Goal: Task Accomplishment & Management: Manage account settings

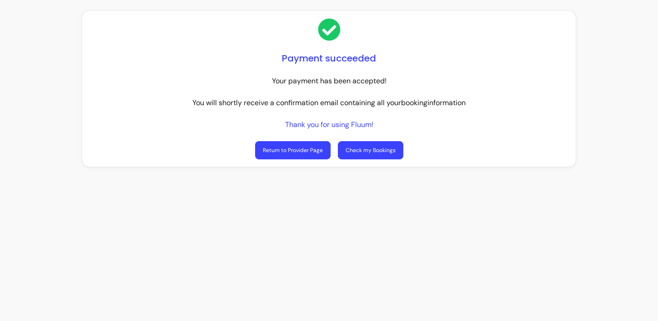
click at [378, 154] on link "Check my Bookings" at bounding box center [371, 150] width 66 height 18
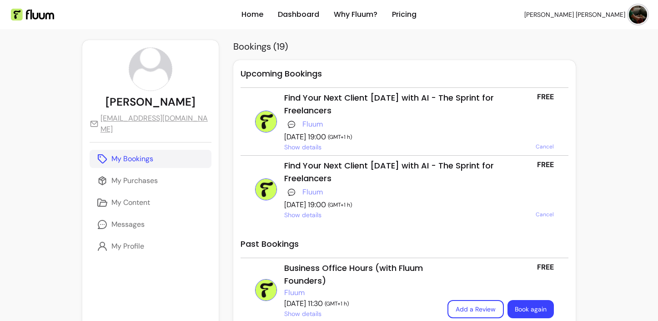
click at [547, 143] on span "Cancel" at bounding box center [545, 146] width 18 height 7
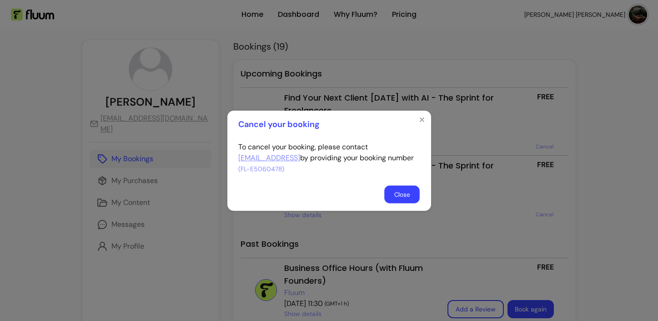
click at [407, 193] on button "Close" at bounding box center [401, 194] width 35 height 18
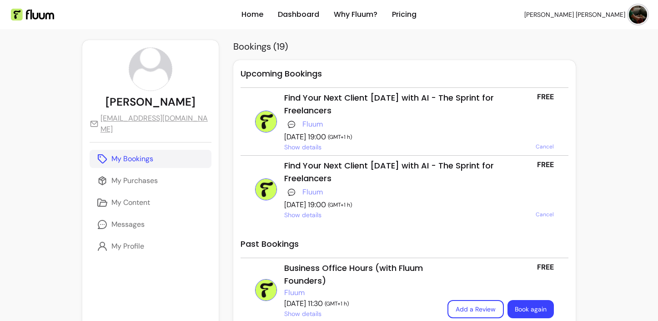
click at [542, 146] on span "Cancel" at bounding box center [545, 146] width 18 height 7
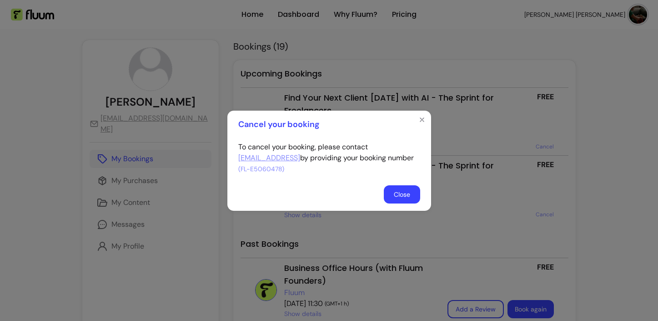
click at [409, 195] on button "Close" at bounding box center [402, 194] width 36 height 18
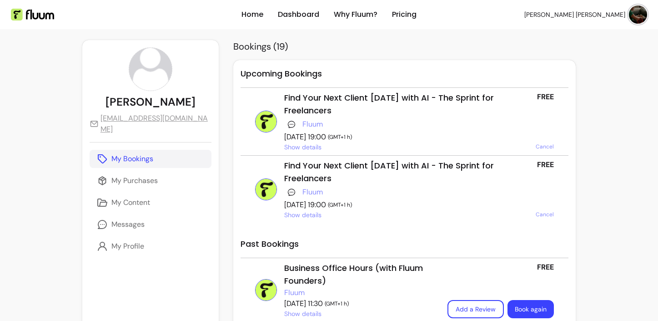
click at [118, 164] on p "My Bookings" at bounding box center [132, 158] width 42 height 11
click at [251, 14] on link "Home" at bounding box center [253, 14] width 22 height 11
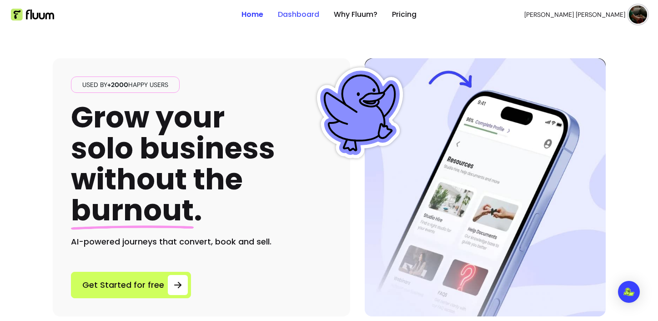
click at [290, 15] on link "Dashboard" at bounding box center [298, 14] width 41 height 11
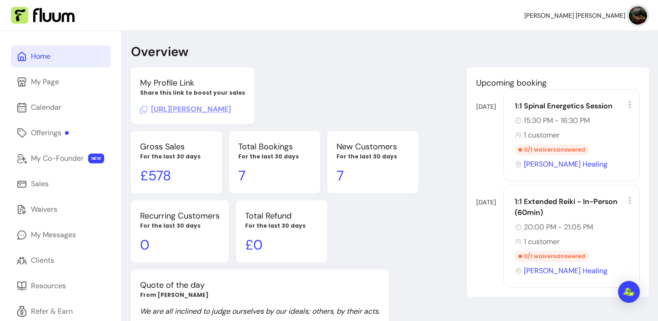
click at [324, 86] on div "My Profile Link Share this link to boost your sales https://fluum.ai/rosabelle-…" at bounding box center [295, 95] width 329 height 56
